Goal: Task Accomplishment & Management: Manage account settings

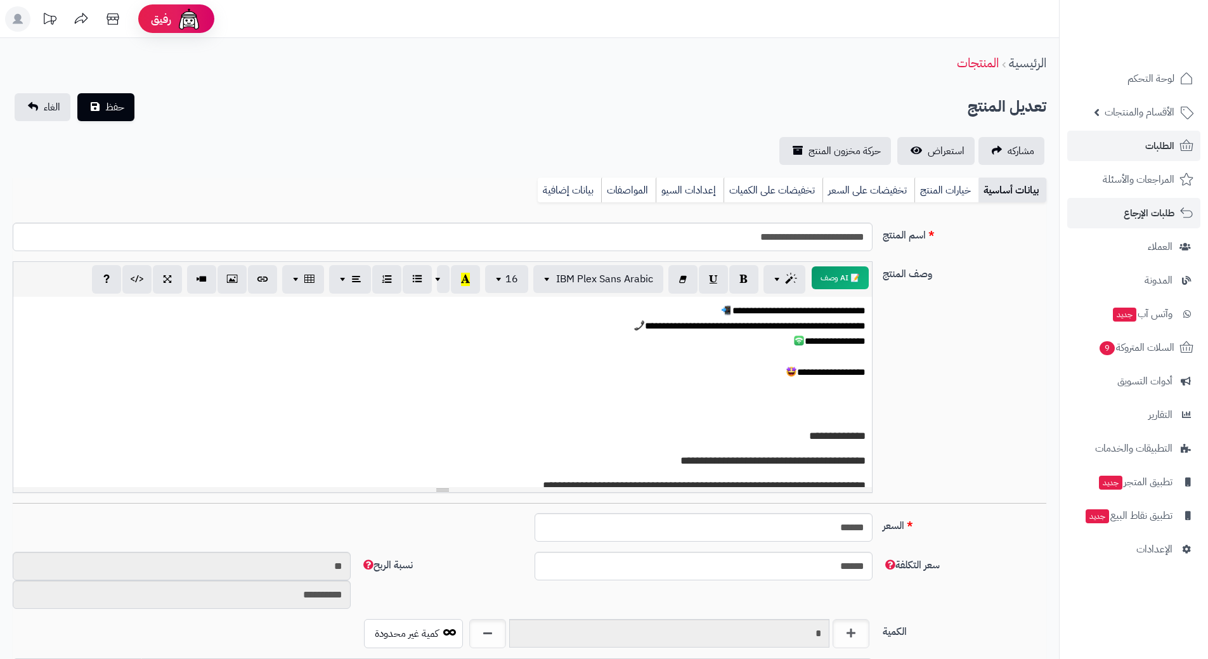
scroll to position [1103, 0]
click at [1160, 143] on span "الطلبات" at bounding box center [1159, 146] width 29 height 18
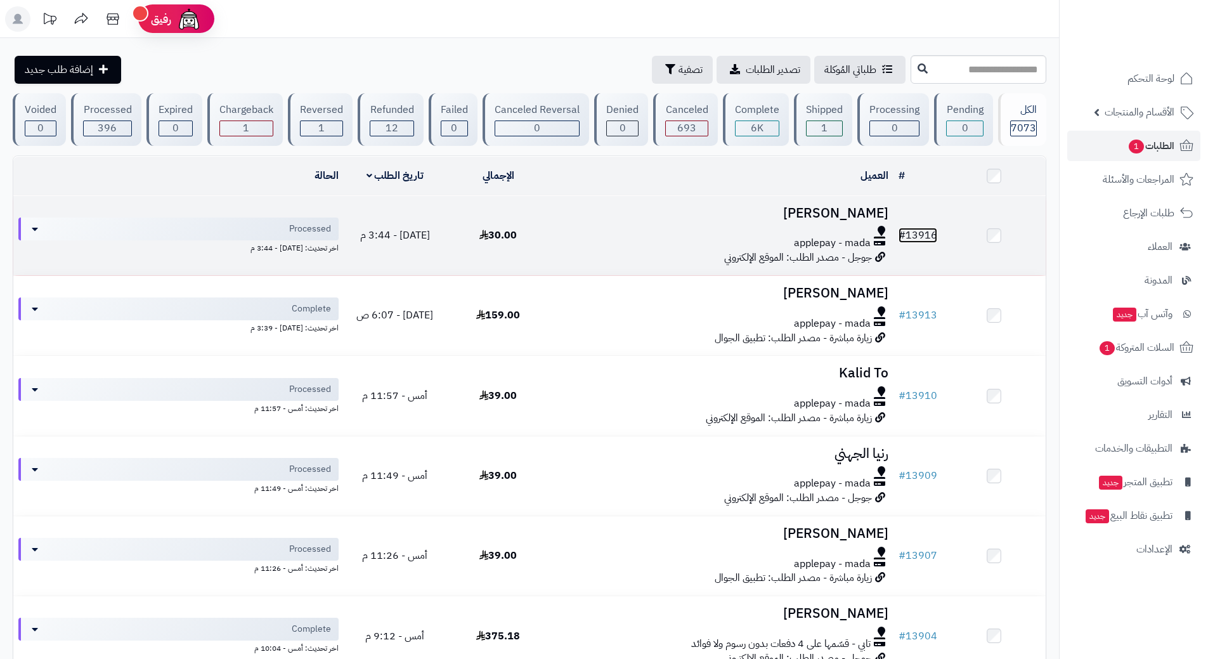
click at [932, 231] on link "# 13916" at bounding box center [918, 235] width 39 height 15
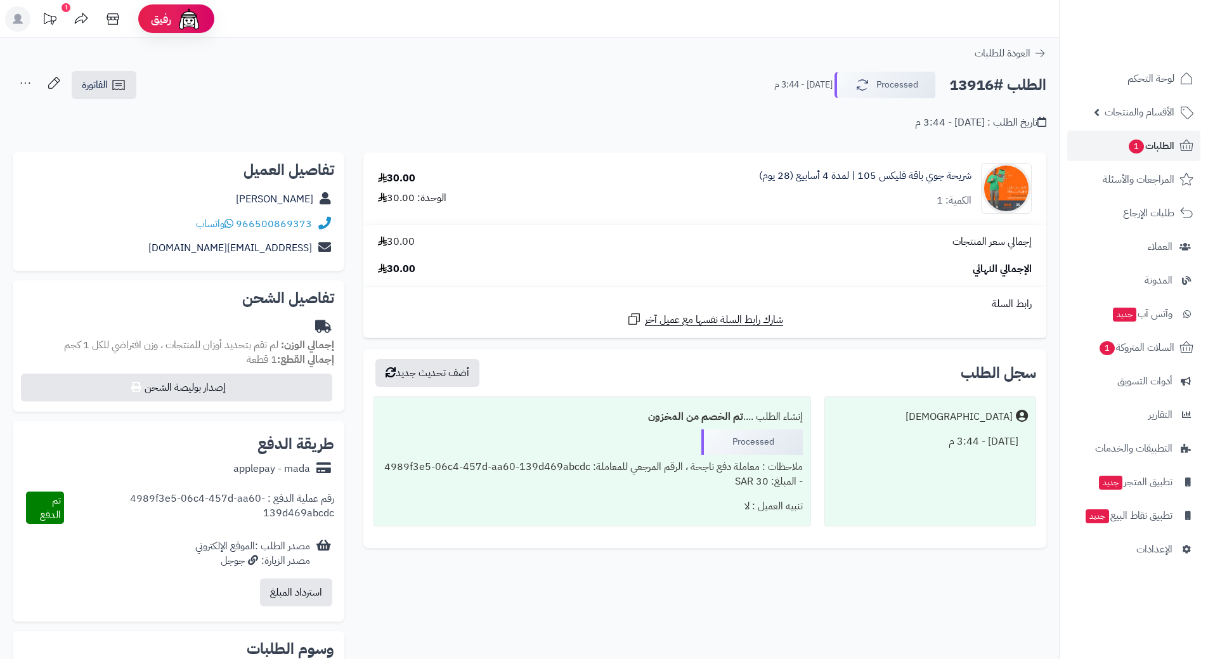
click at [990, 82] on h2 "الطلب #13916" at bounding box center [997, 85] width 97 height 26
copy div "الطلب #13916 Processed"
click at [302, 223] on link "966500869373" at bounding box center [274, 223] width 76 height 15
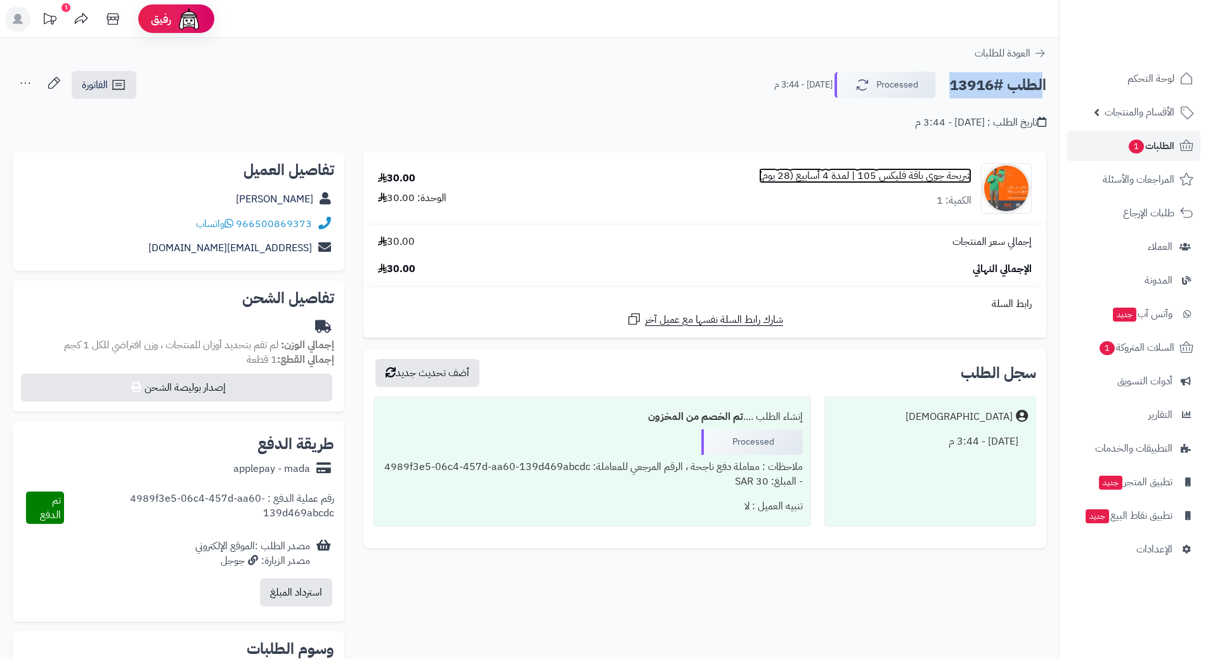
click at [914, 175] on link "شريحة جوي باقة فليكس 105 | لمدة 4 أسابيع (28 يوم)" at bounding box center [865, 176] width 212 height 15
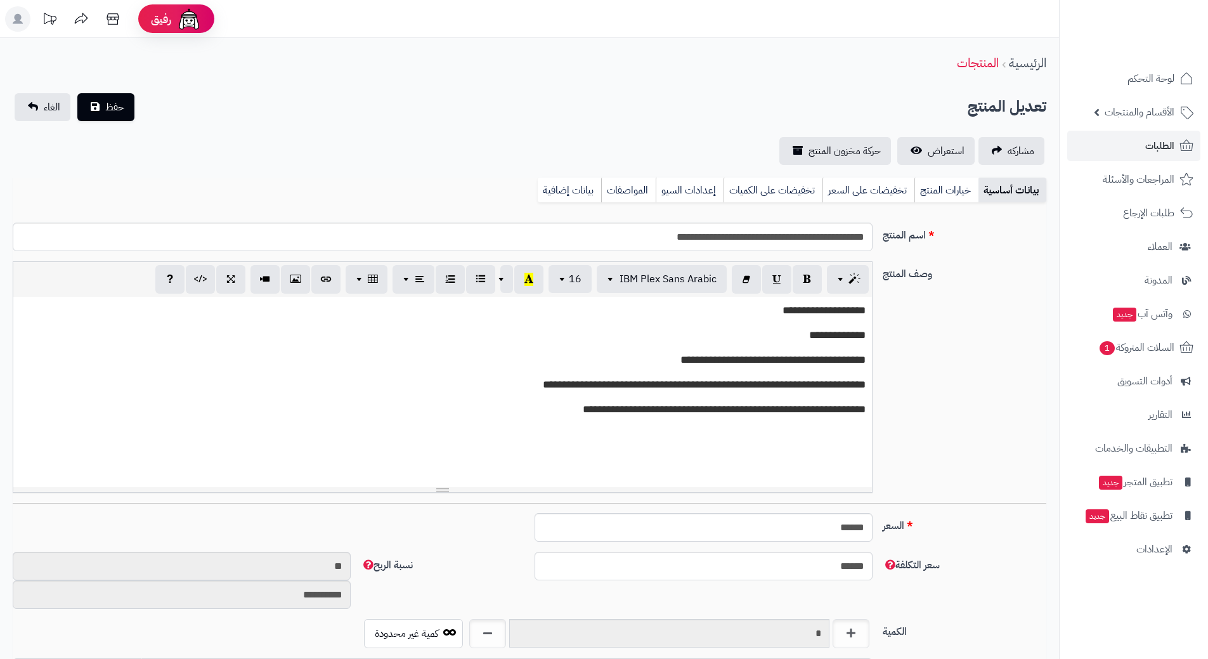
scroll to position [1103, 0]
click at [840, 240] on input "**********" at bounding box center [443, 237] width 860 height 29
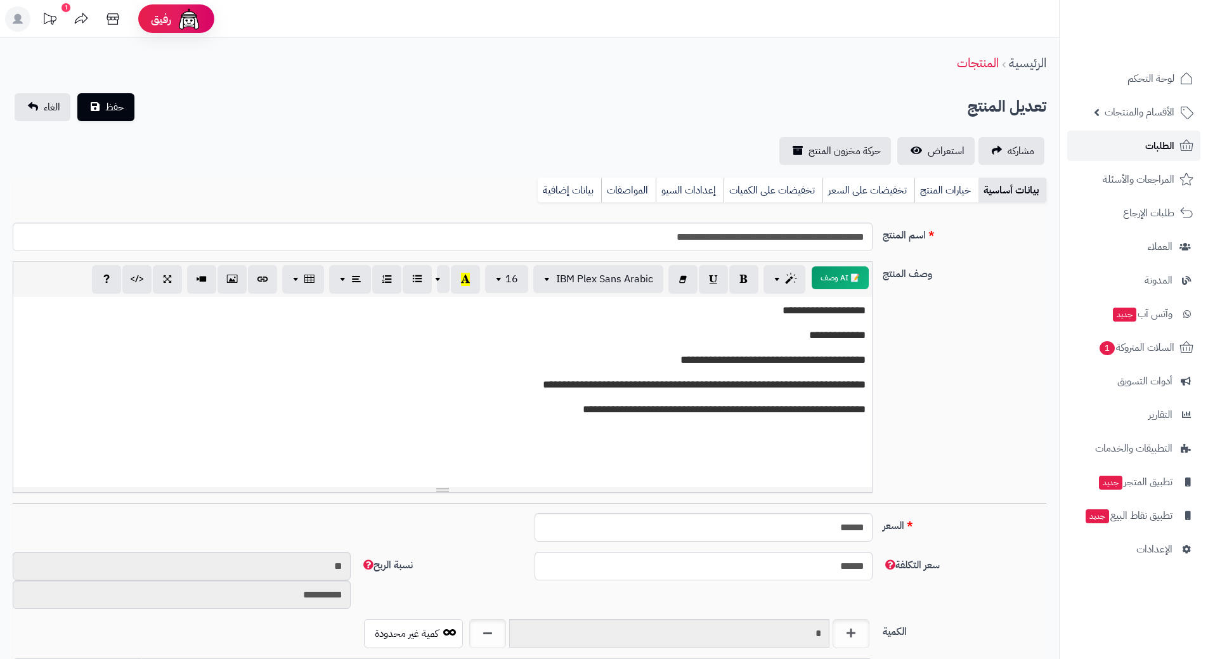
click at [1165, 140] on span "الطلبات" at bounding box center [1159, 146] width 29 height 18
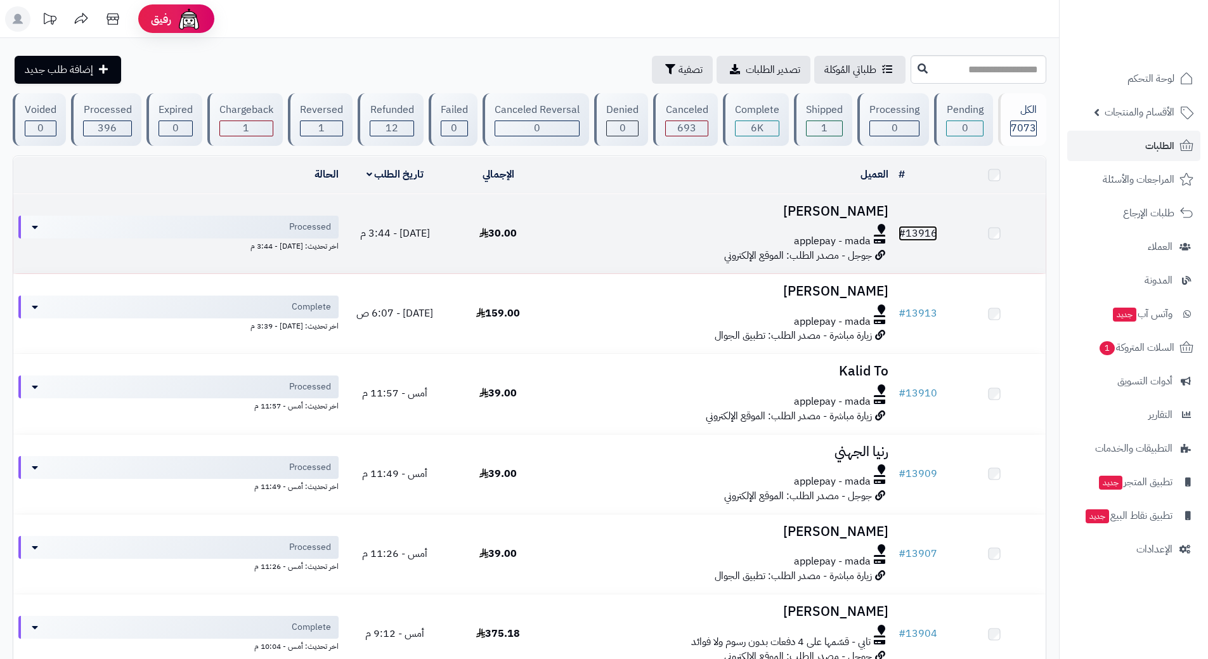
click at [932, 229] on link "# 13916" at bounding box center [918, 233] width 39 height 15
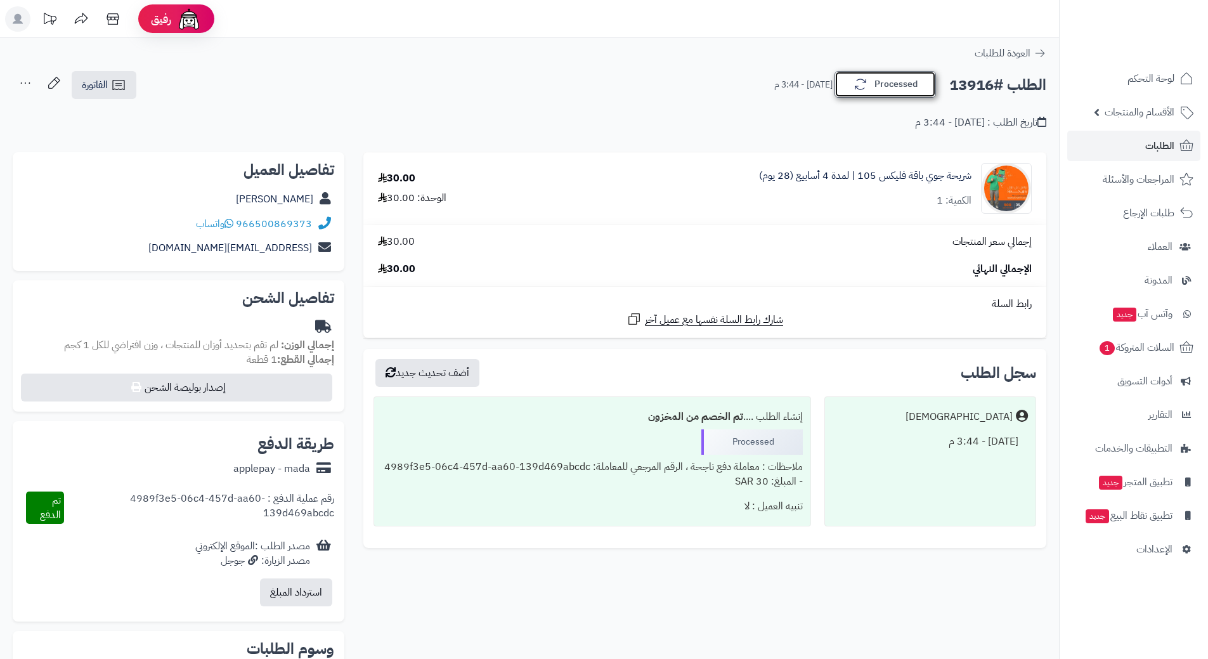
click at [908, 79] on button "Processed" at bounding box center [885, 84] width 101 height 27
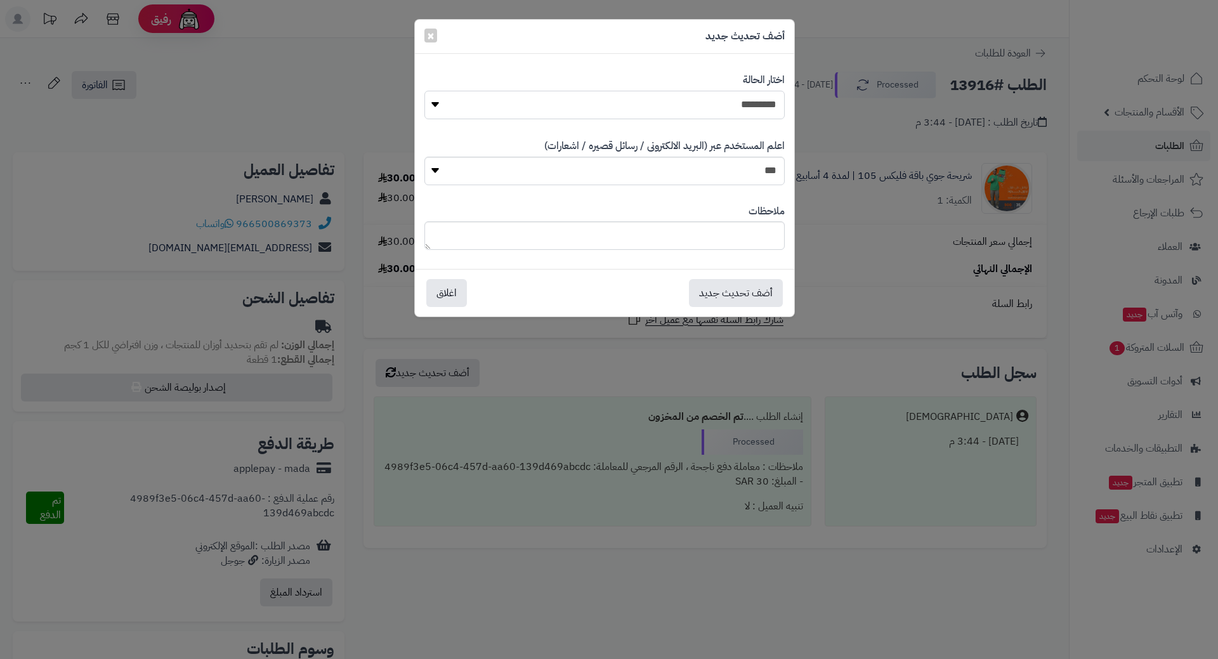
click at [744, 98] on select "**********" at bounding box center [604, 105] width 360 height 29
select select "*"
click at [424, 91] on select "**********" at bounding box center [604, 105] width 360 height 29
click at [758, 289] on button "أضف تحديث جديد" at bounding box center [736, 292] width 94 height 28
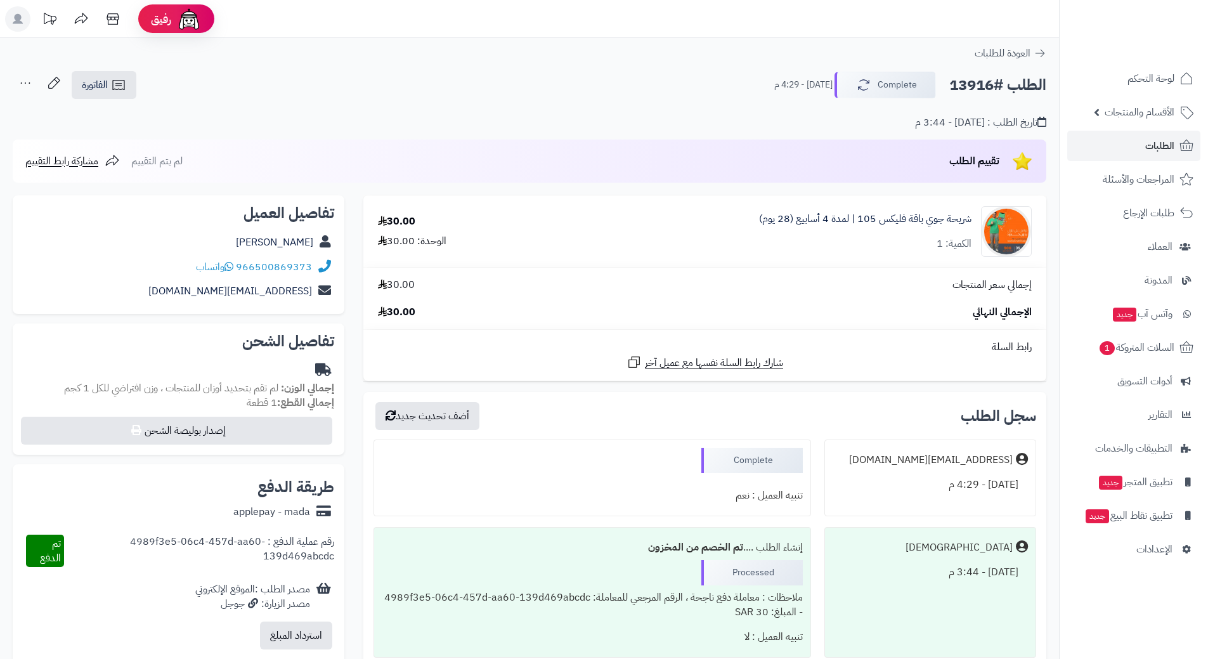
drag, startPoint x: 0, startPoint y: 0, endPoint x: 970, endPoint y: 81, distance: 973.6
click at [1147, 138] on span "الطلبات" at bounding box center [1159, 146] width 29 height 18
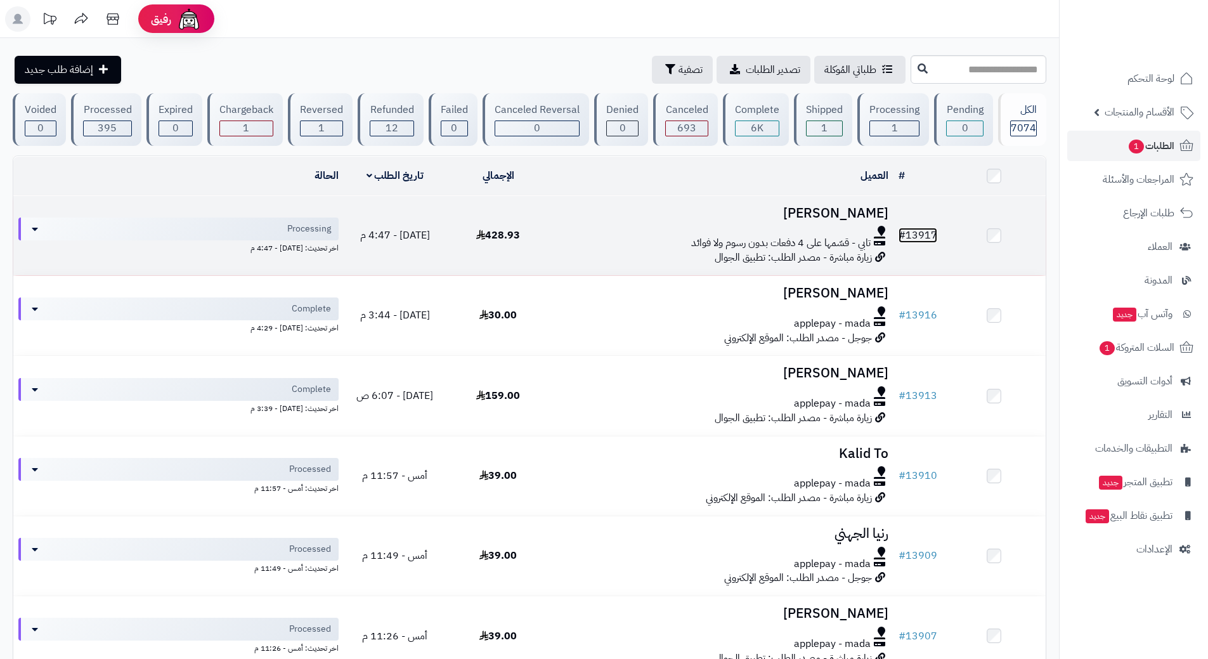
click at [928, 231] on link "# 13917" at bounding box center [918, 235] width 39 height 15
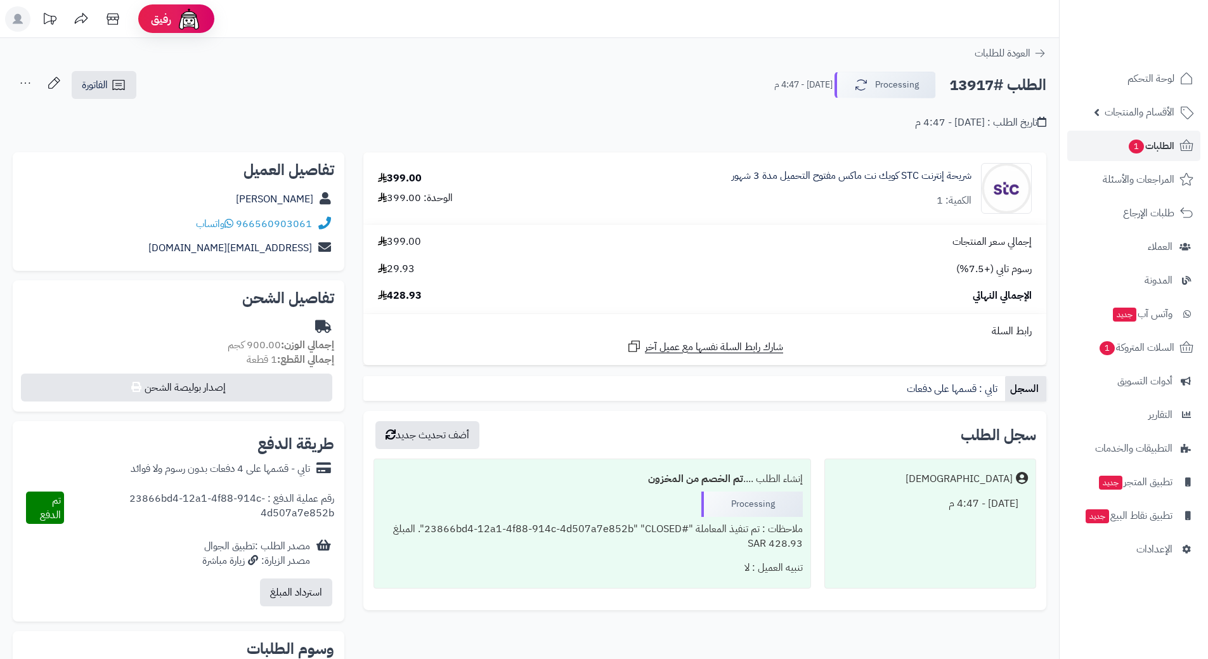
click at [989, 88] on h2 "الطلب #13917" at bounding box center [997, 85] width 97 height 26
click at [986, 85] on h2 "الطلب #13917" at bounding box center [997, 85] width 97 height 26
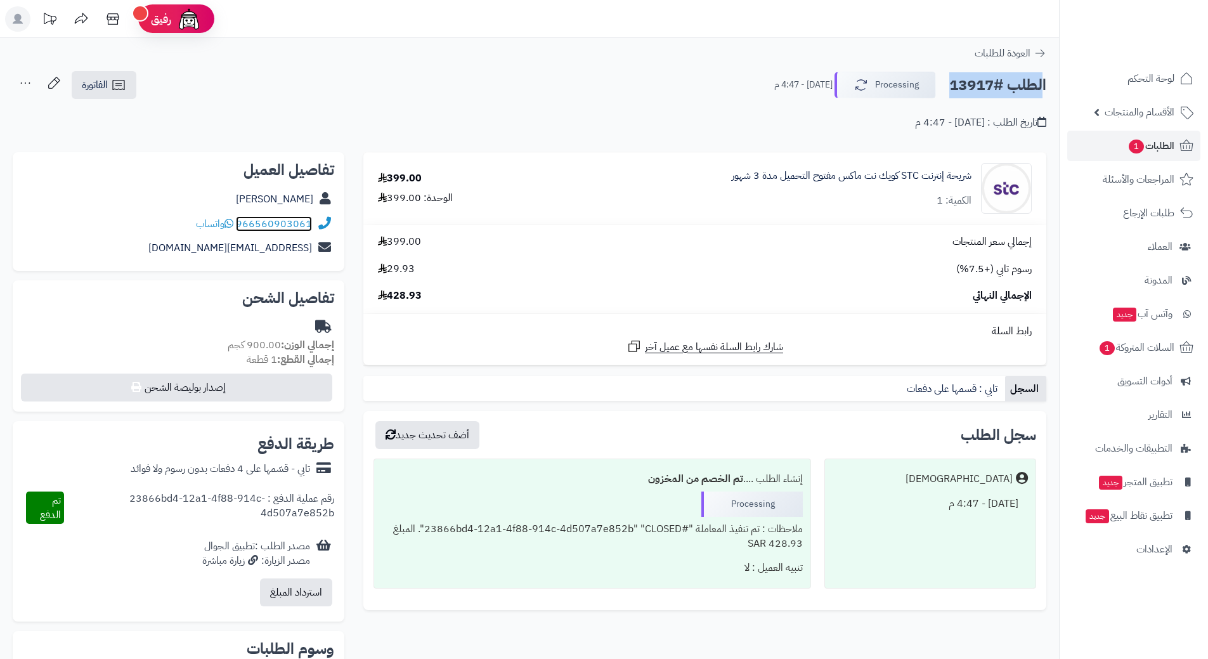
click at [297, 223] on link "966560903061" at bounding box center [274, 223] width 76 height 15
click at [879, 173] on link "شريحة إنترنت STC كويك نت ماكس مفتوح التحميل مدة 3 شهور" at bounding box center [852, 176] width 240 height 15
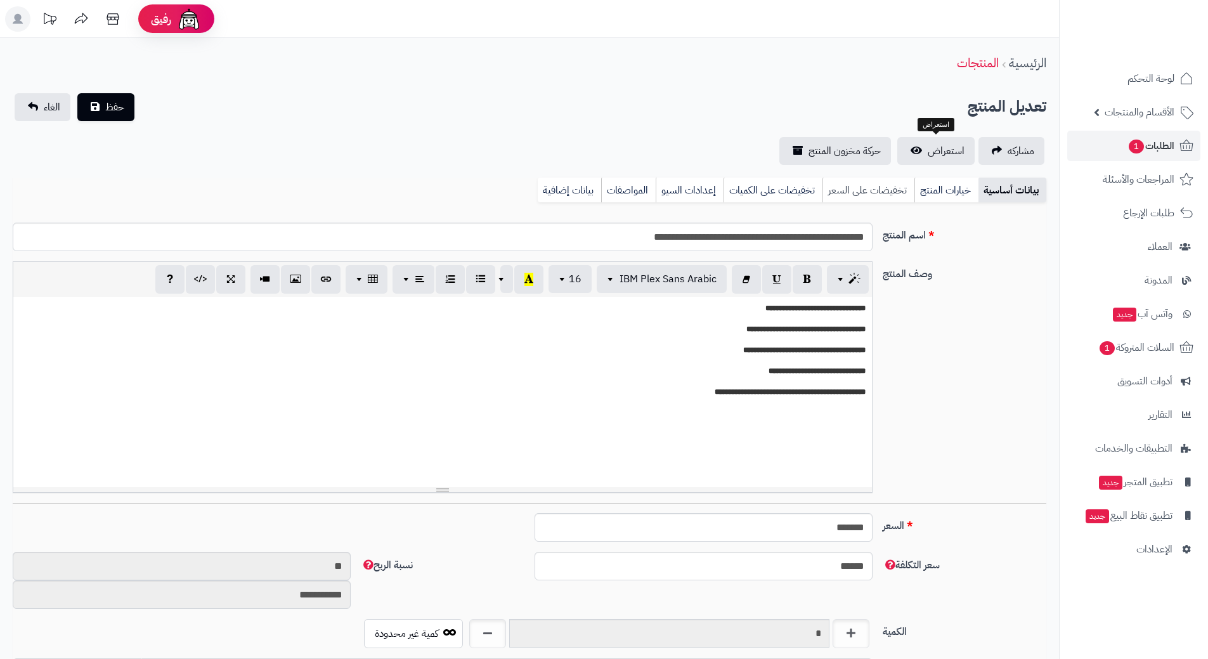
scroll to position [1103, 0]
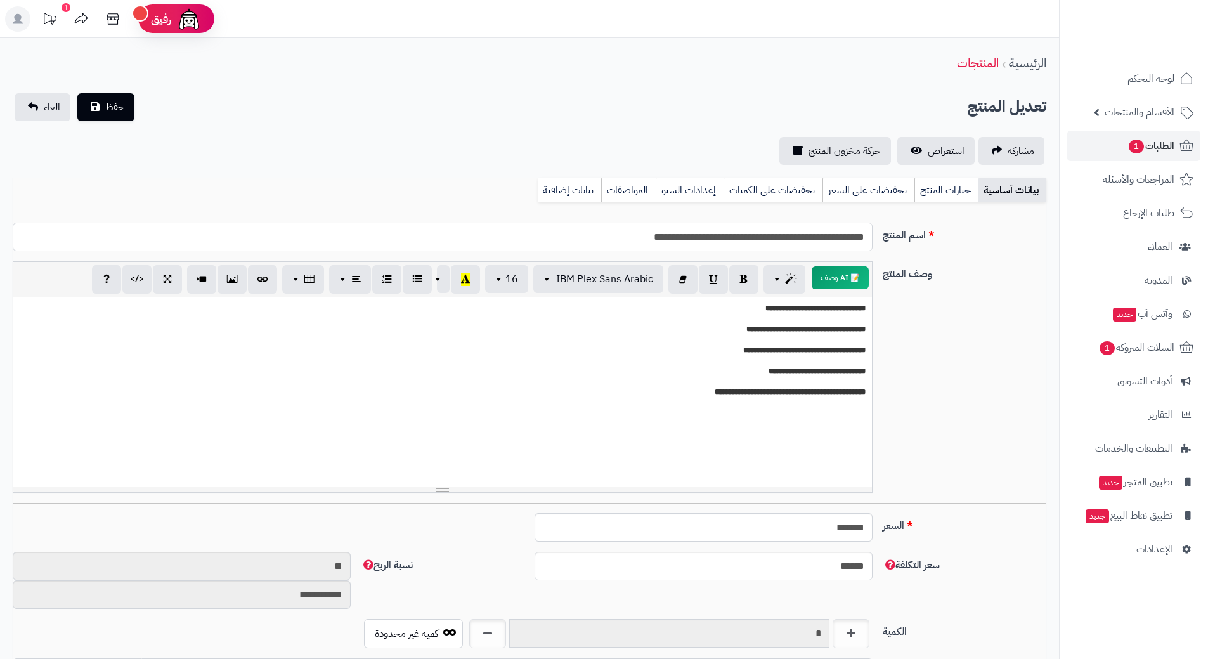
click at [824, 239] on input "**********" at bounding box center [443, 237] width 860 height 29
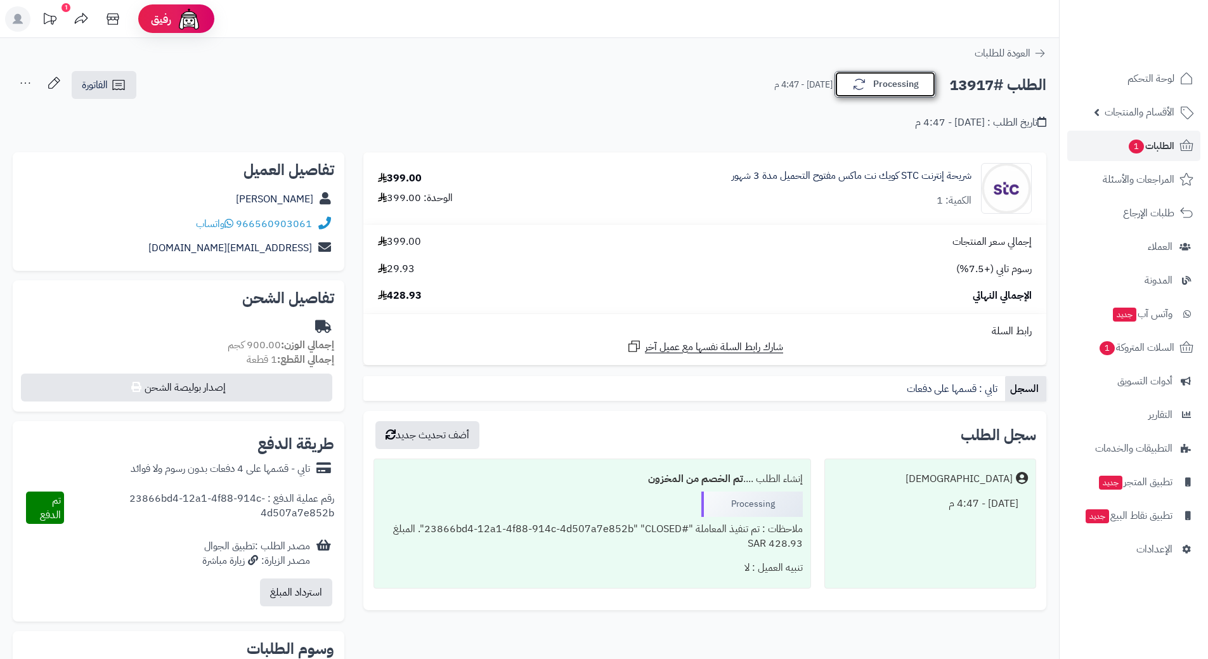
click at [880, 86] on button "Processing" at bounding box center [885, 84] width 101 height 27
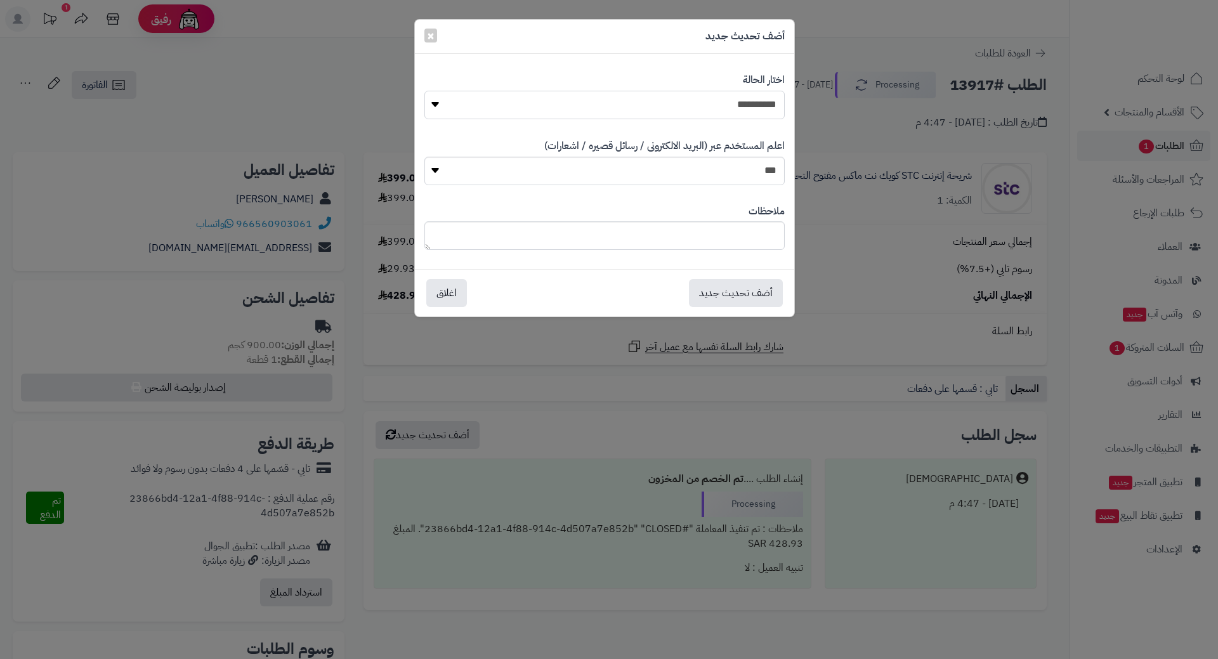
click at [751, 103] on select "**********" at bounding box center [604, 105] width 360 height 29
select select "*"
click at [424, 91] on select "**********" at bounding box center [604, 105] width 360 height 29
click at [711, 293] on button "أضف تحديث جديد" at bounding box center [736, 293] width 94 height 28
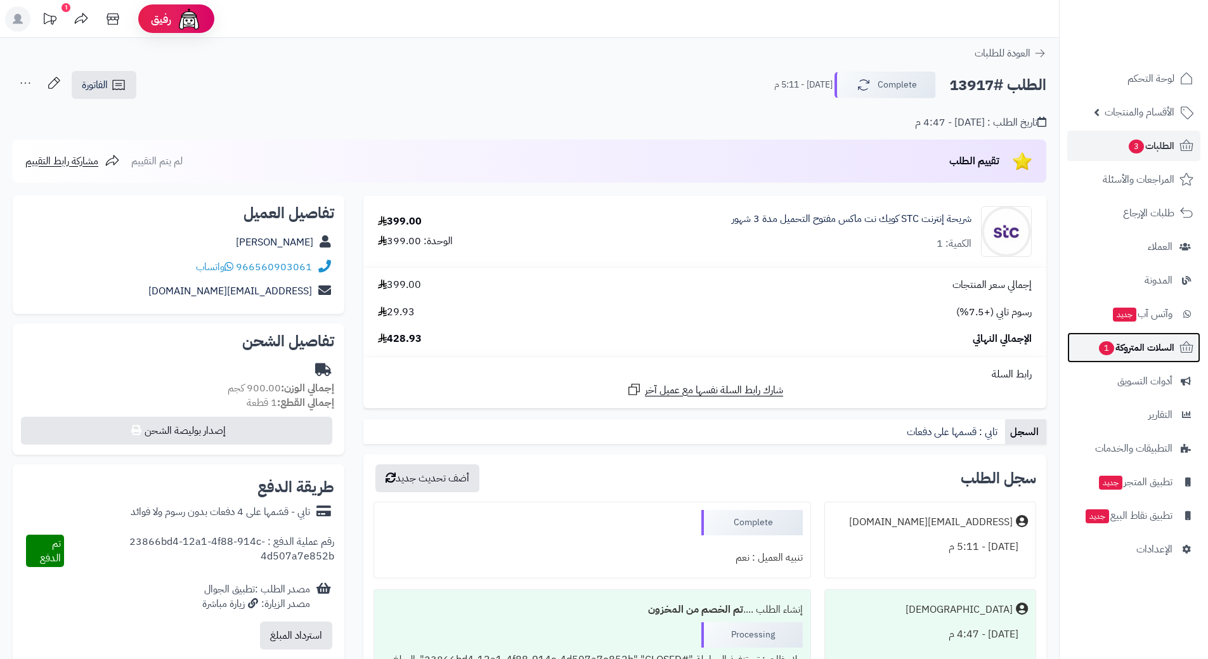
click at [1087, 348] on link "السلات المتروكة 1" at bounding box center [1133, 347] width 133 height 30
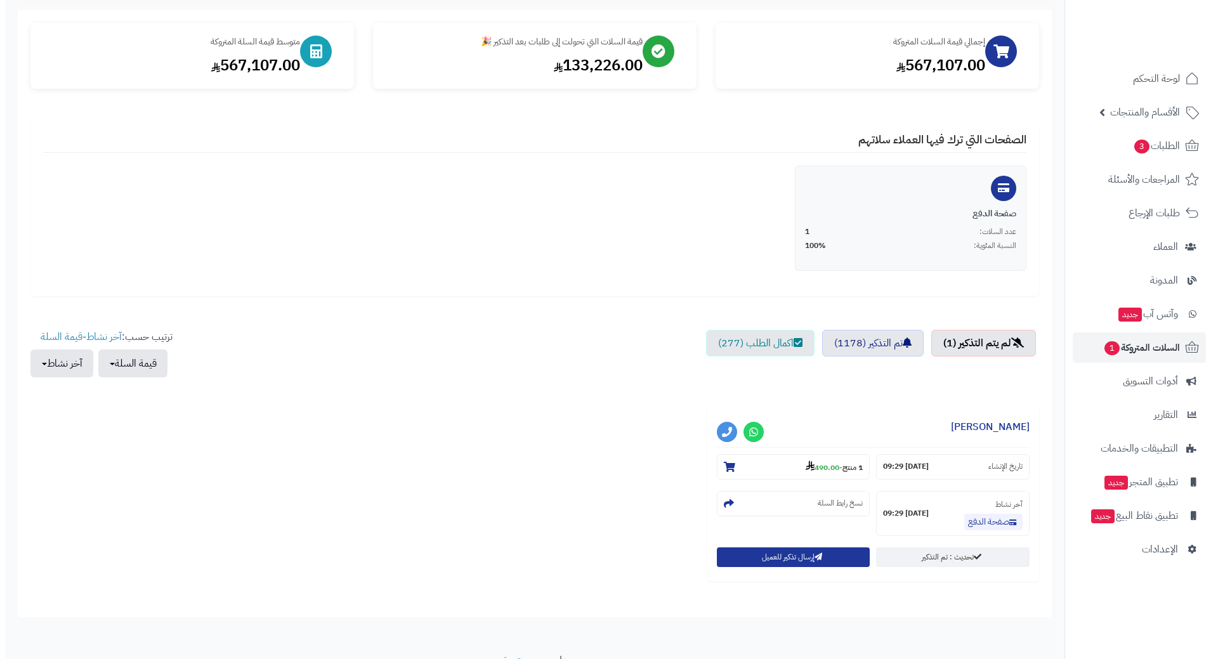
scroll to position [192, 0]
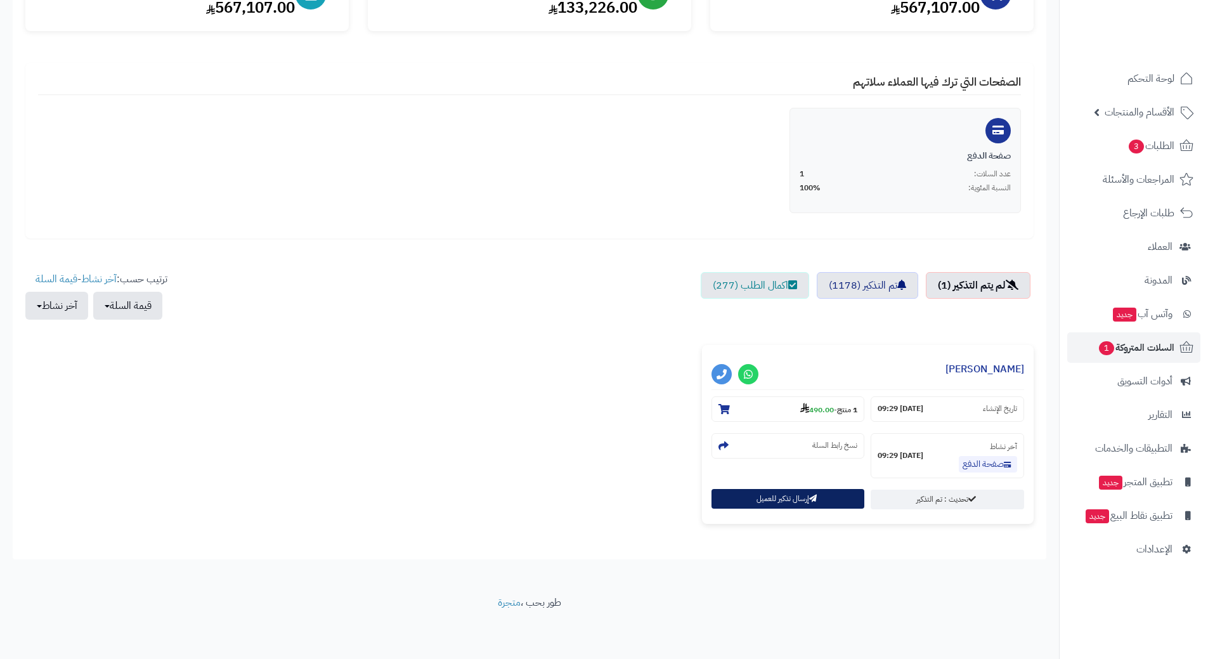
click at [752, 497] on button "إرسال تذكير للعميل" at bounding box center [787, 499] width 153 height 20
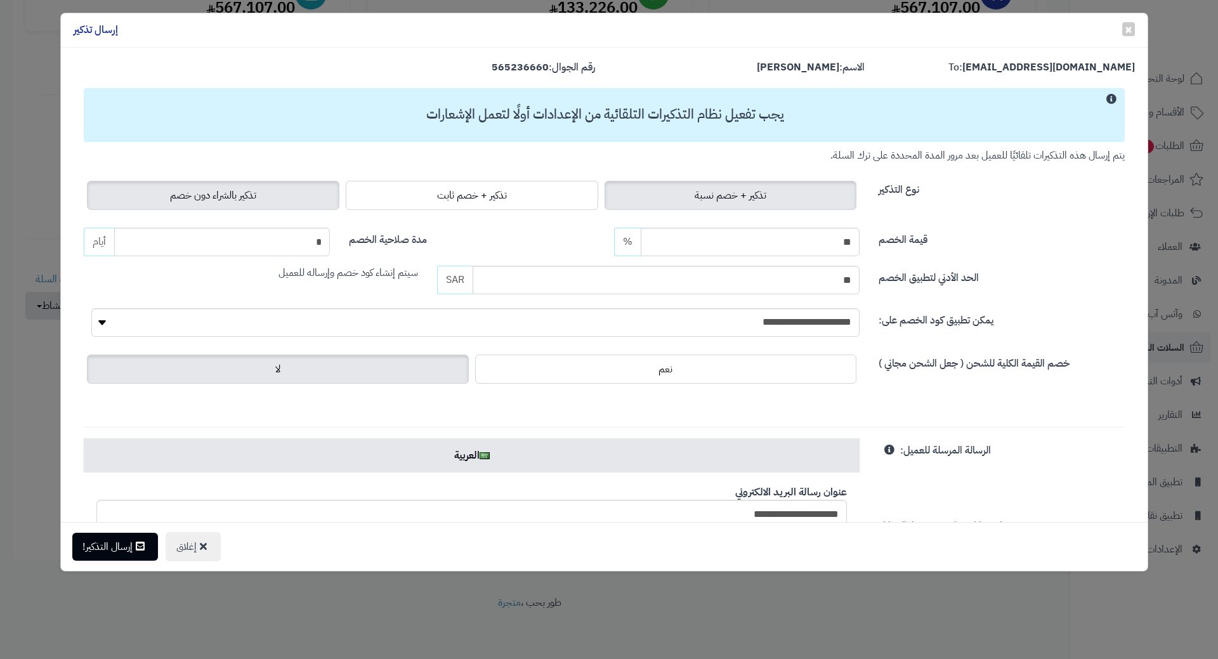
click at [230, 188] on span "تذكير بالشراء دون خصم" at bounding box center [213, 195] width 86 height 15
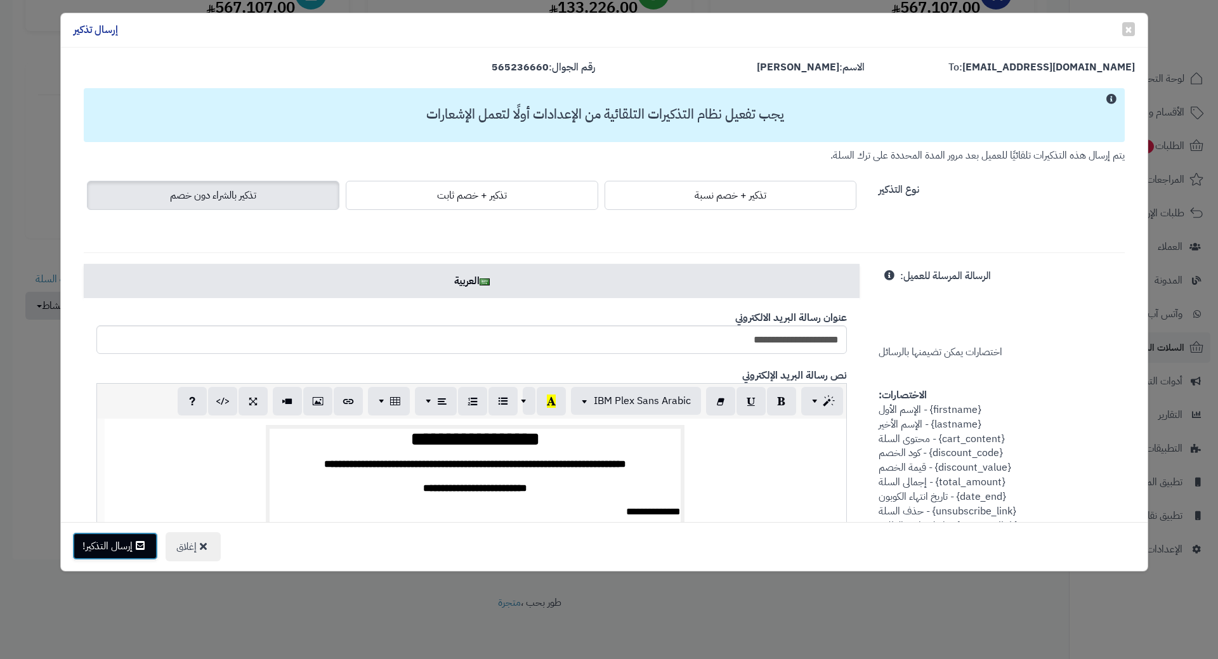
click at [124, 555] on button "إرسال التذكير!" at bounding box center [115, 546] width 86 height 28
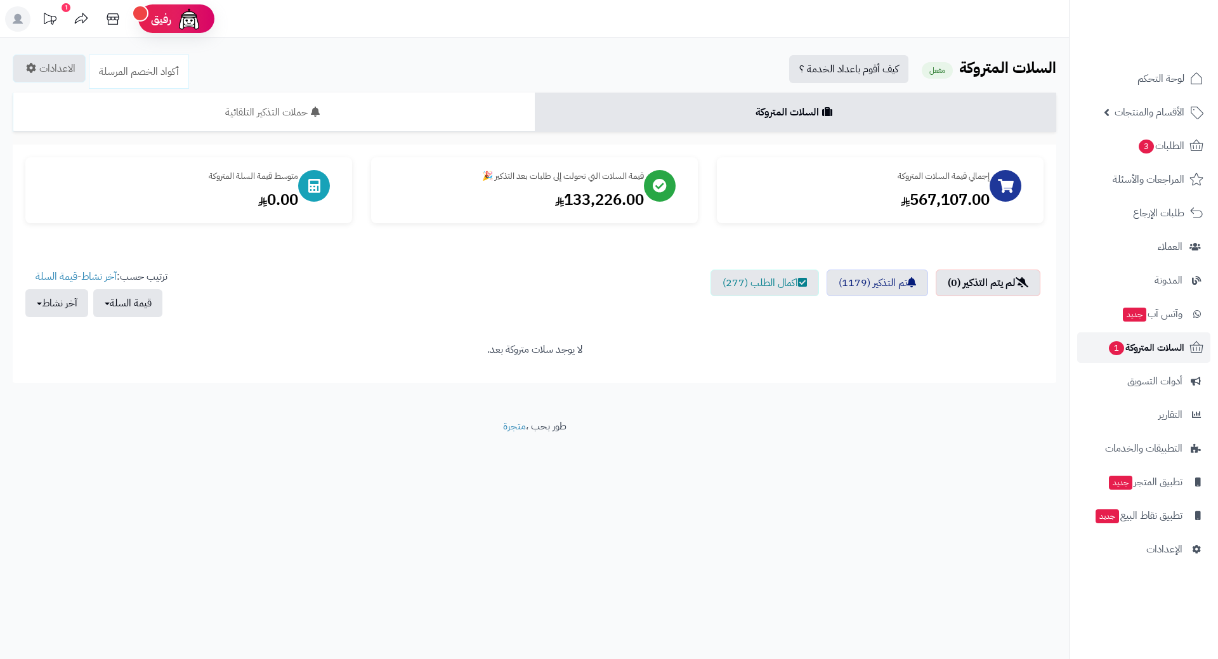
click at [1107, 356] on span "السلات المتروكة 1" at bounding box center [1145, 348] width 77 height 18
click at [1142, 141] on span "3" at bounding box center [1146, 147] width 16 height 15
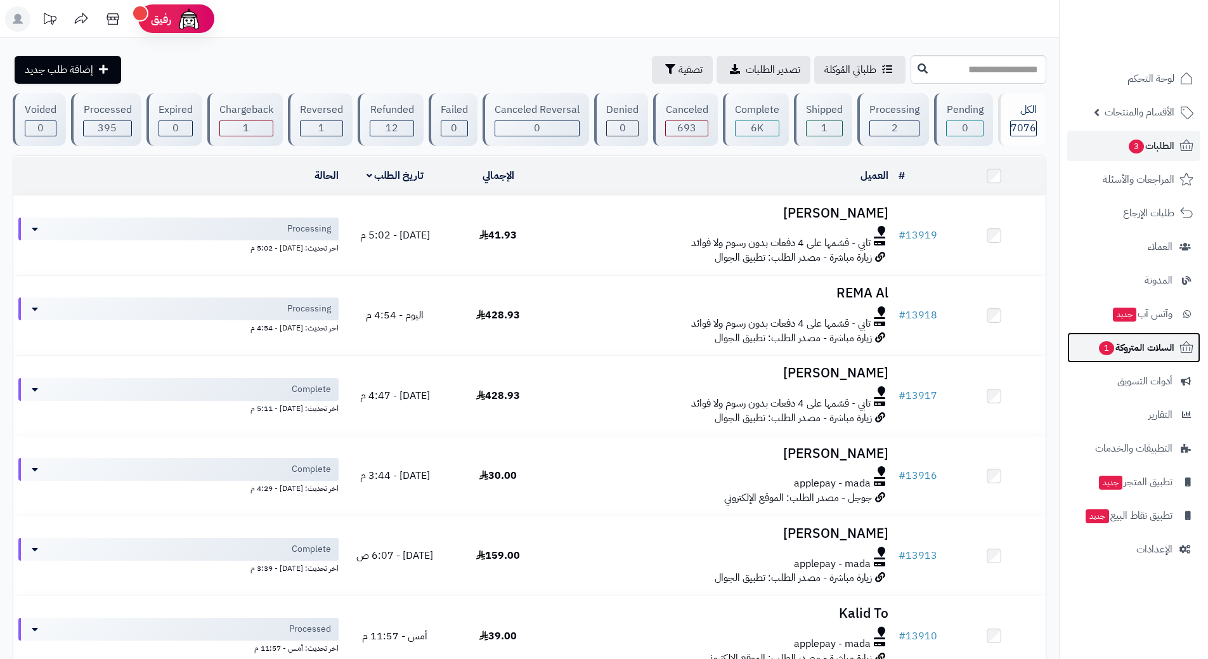
click at [1116, 352] on span "السلات المتروكة 1" at bounding box center [1136, 348] width 77 height 18
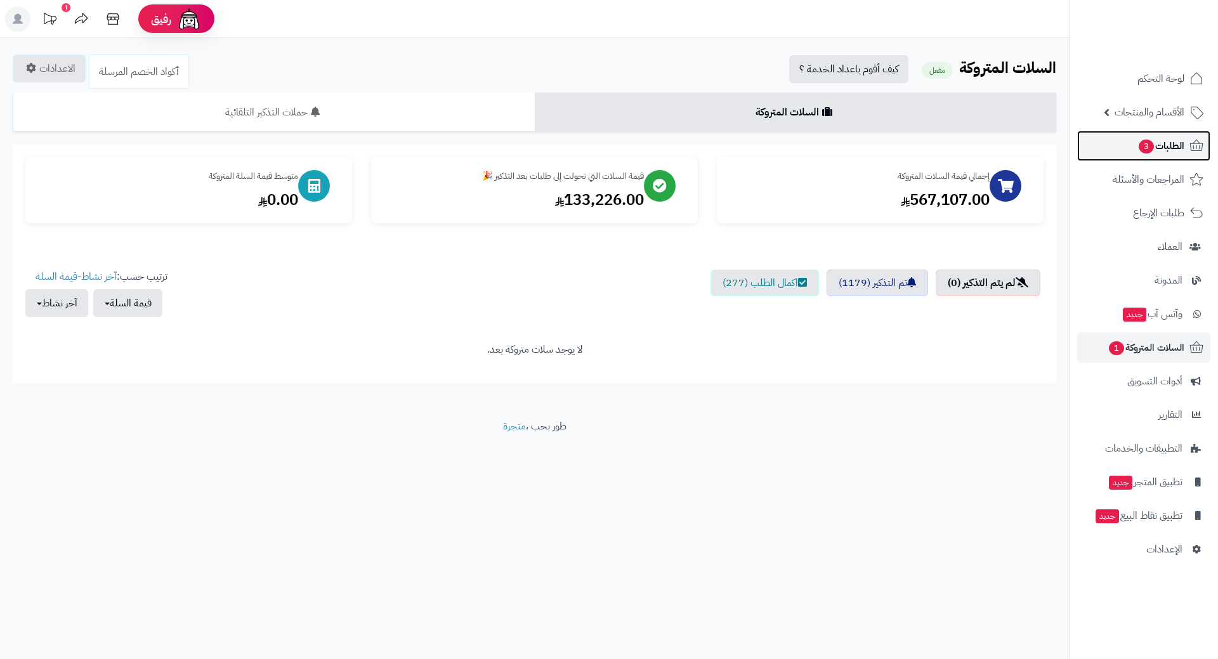
click at [1116, 140] on link "الطلبات 3" at bounding box center [1143, 146] width 133 height 30
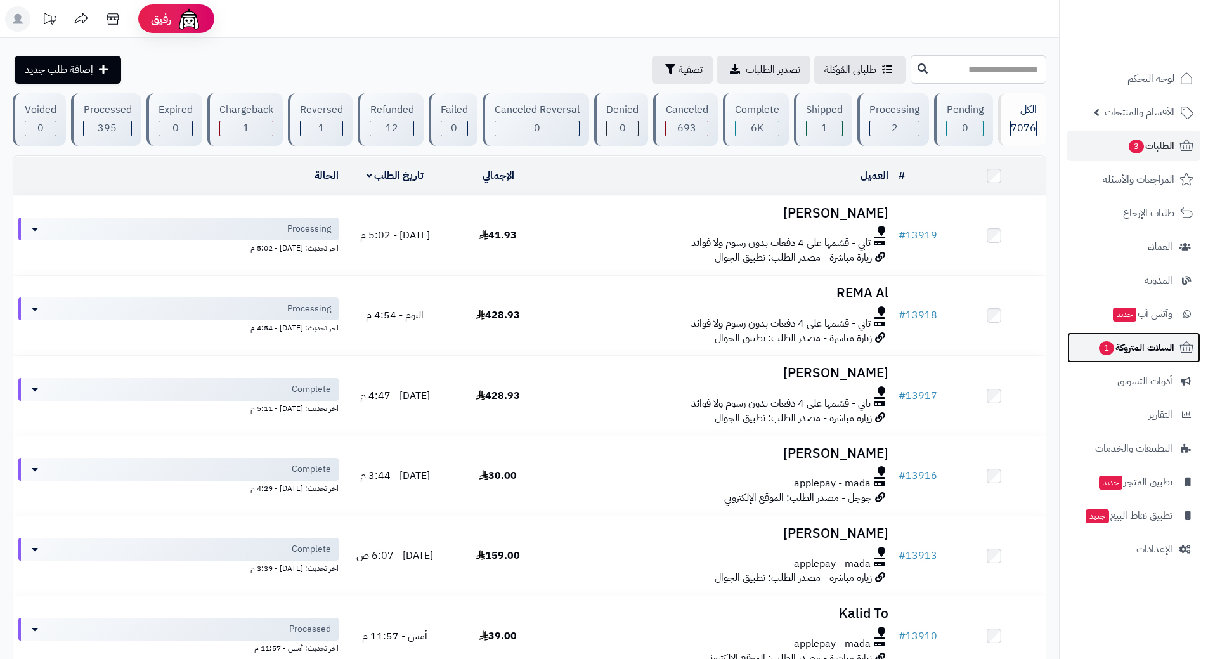
click at [1098, 346] on span "1" at bounding box center [1106, 348] width 16 height 15
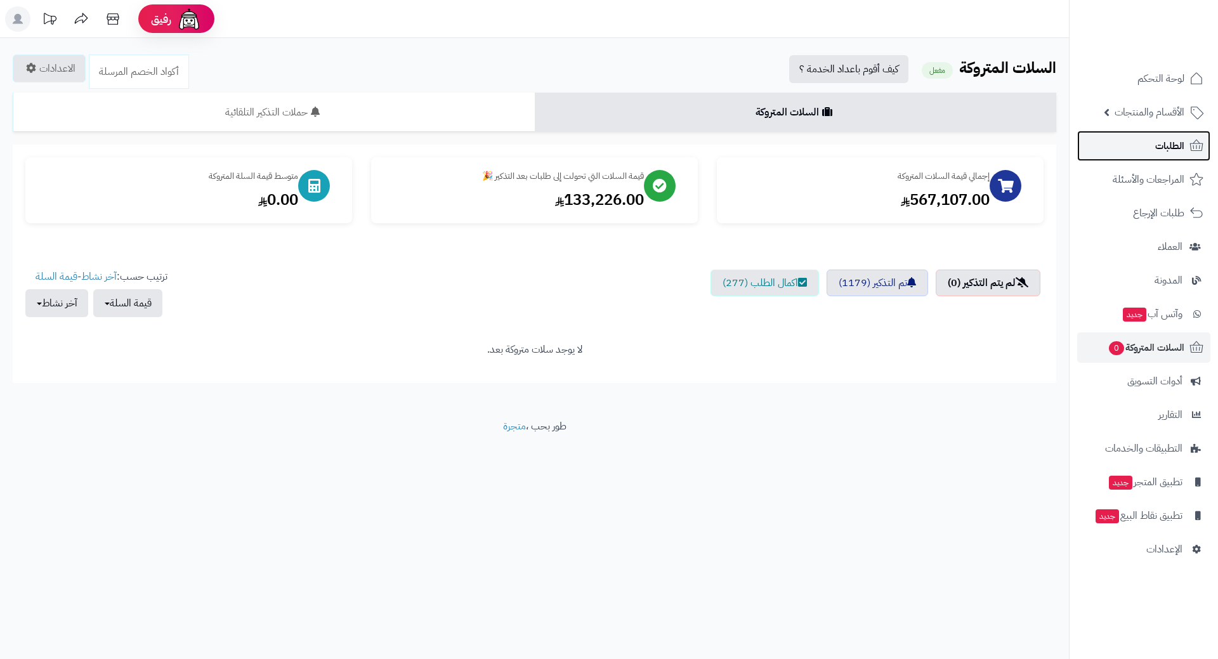
click at [1134, 148] on link "الطلبات" at bounding box center [1143, 146] width 133 height 30
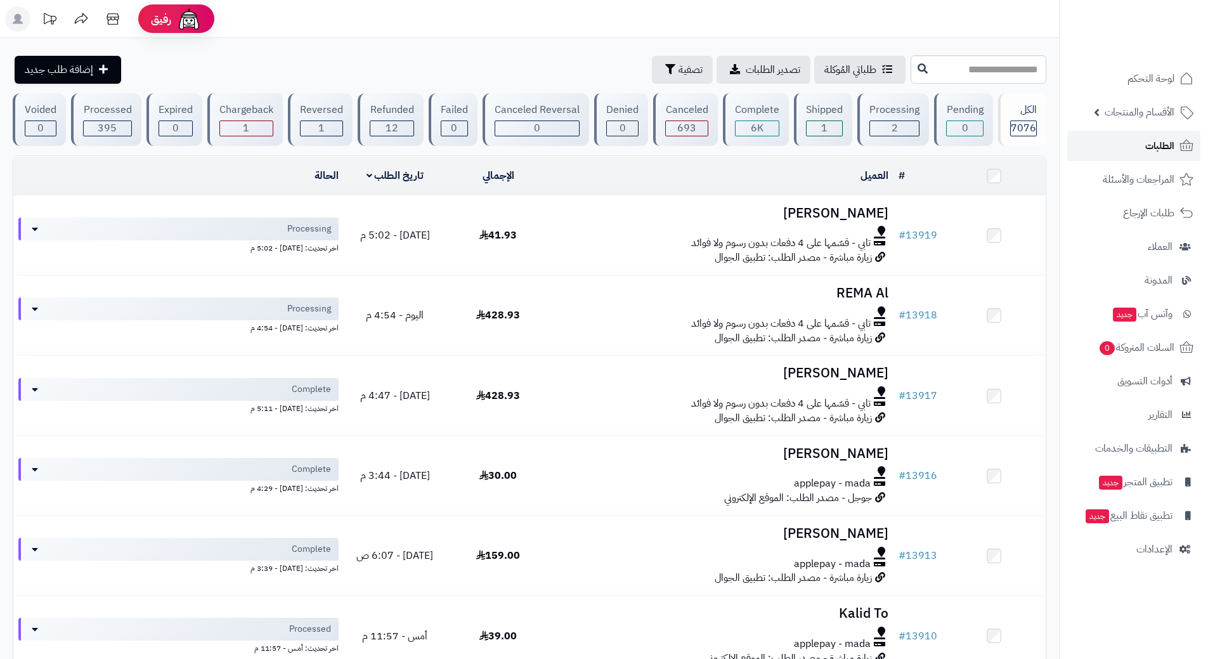
click at [1113, 140] on link "الطلبات" at bounding box center [1133, 146] width 133 height 30
